Goal: Information Seeking & Learning: Compare options

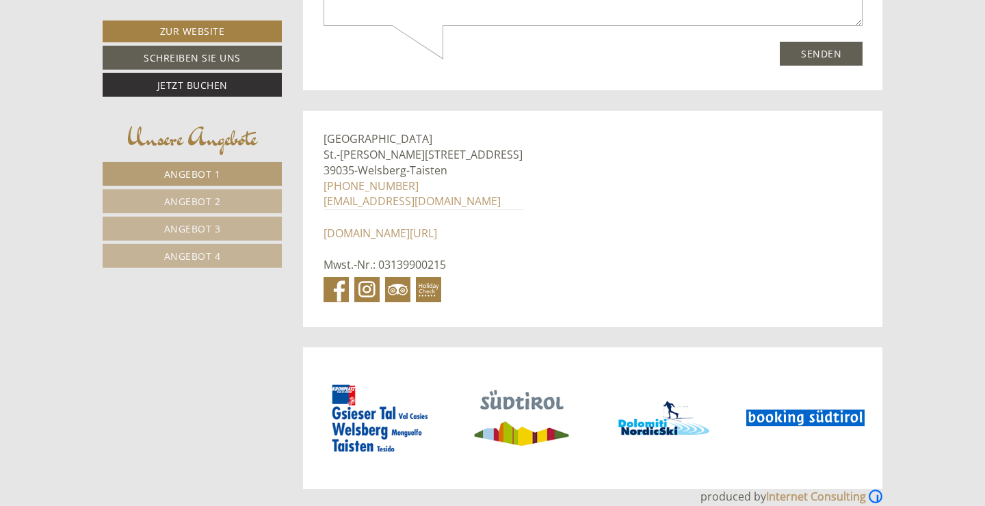
scroll to position [7349, 0]
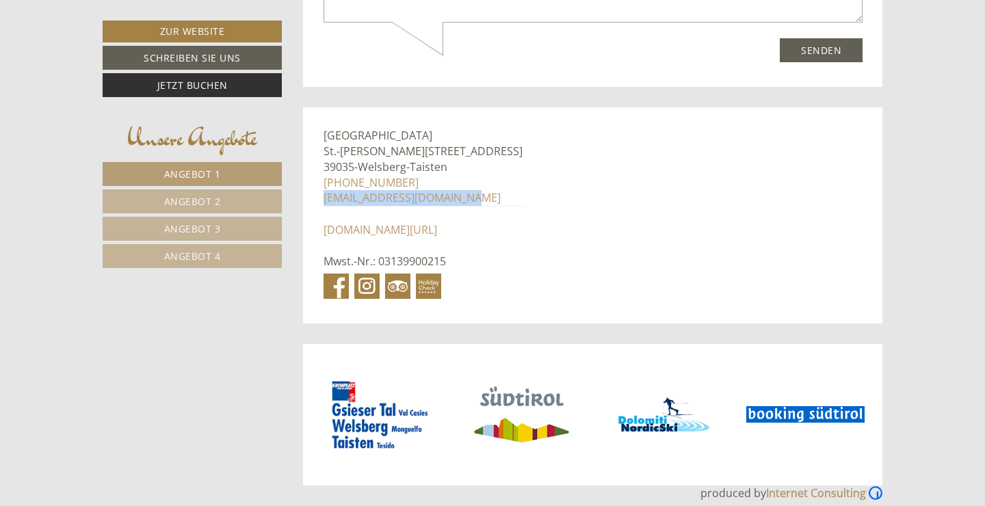
drag, startPoint x: 453, startPoint y: 186, endPoint x: 325, endPoint y: 184, distance: 128.6
click at [325, 184] on div "Hotel Tirolerhof St.-Georg-Gasse 12 39035 - Welsberg-Taisten +39 0474 950255 in…" at bounding box center [423, 214] width 241 height 215
copy link "[EMAIL_ADDRESS][DOMAIN_NAME]"
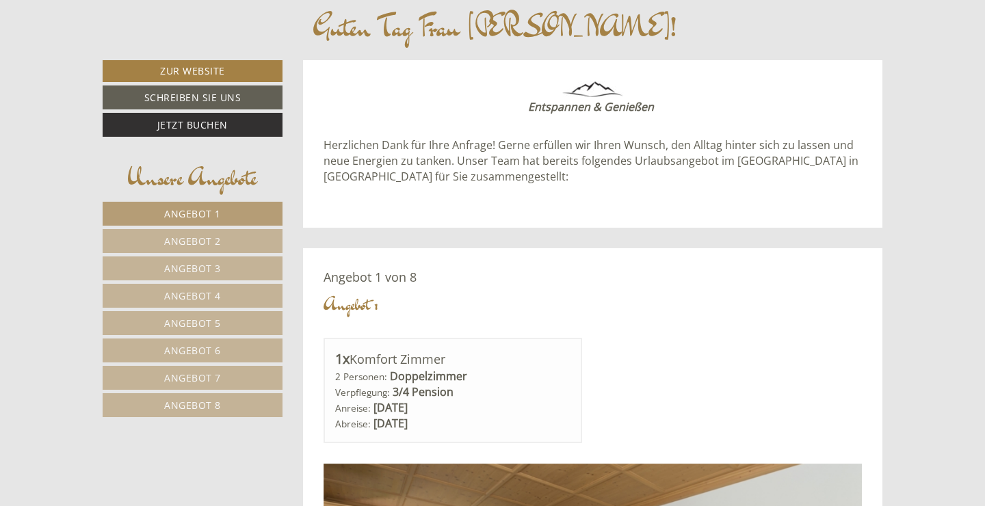
scroll to position [520, 0]
click at [186, 233] on link "Angebot 2" at bounding box center [193, 240] width 180 height 24
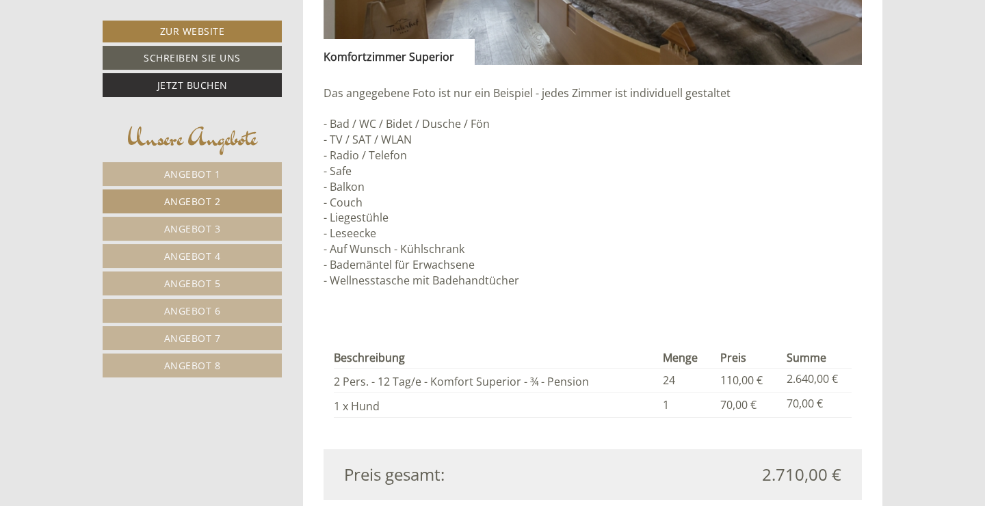
scroll to position [1221, 0]
click at [222, 234] on link "Angebot 3" at bounding box center [192, 229] width 179 height 24
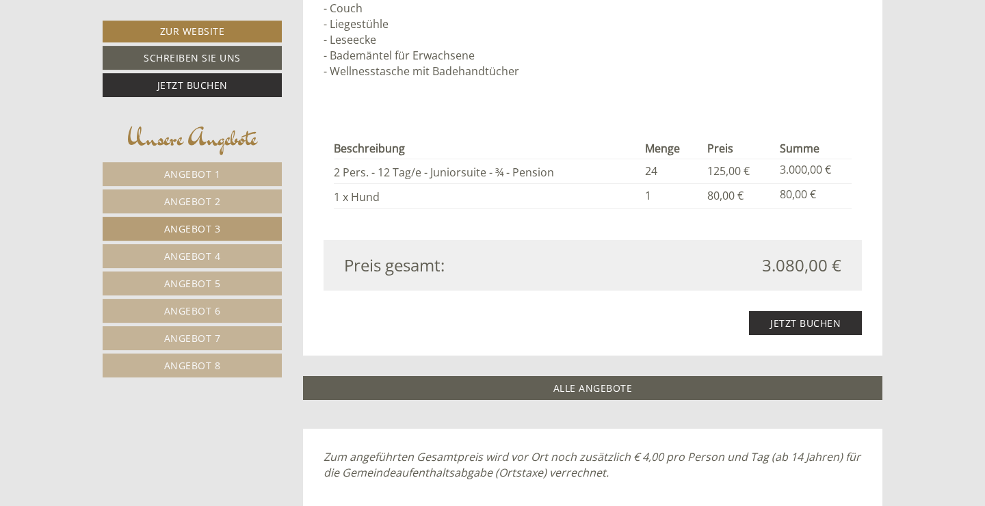
click at [222, 253] on link "Angebot 4" at bounding box center [192, 256] width 179 height 24
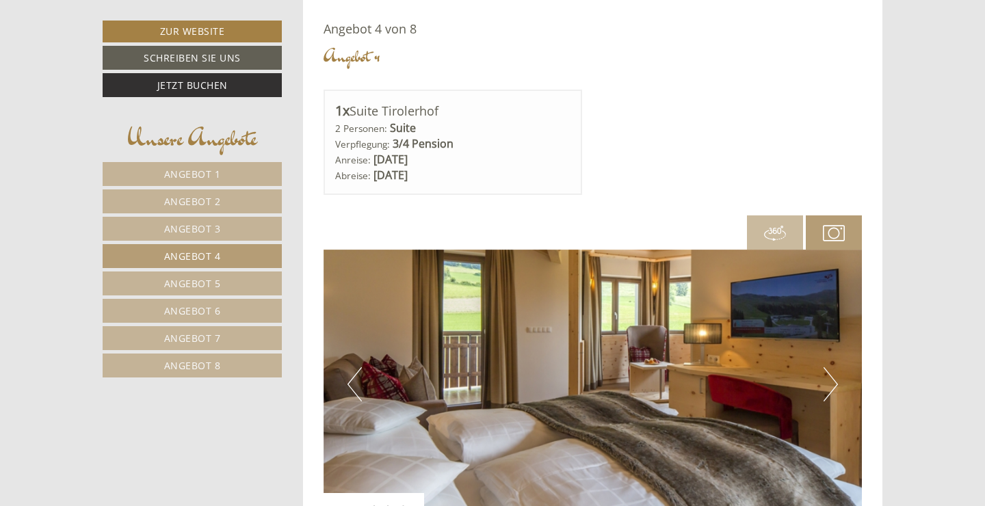
click at [219, 287] on span "Angebot 5" at bounding box center [192, 283] width 57 height 13
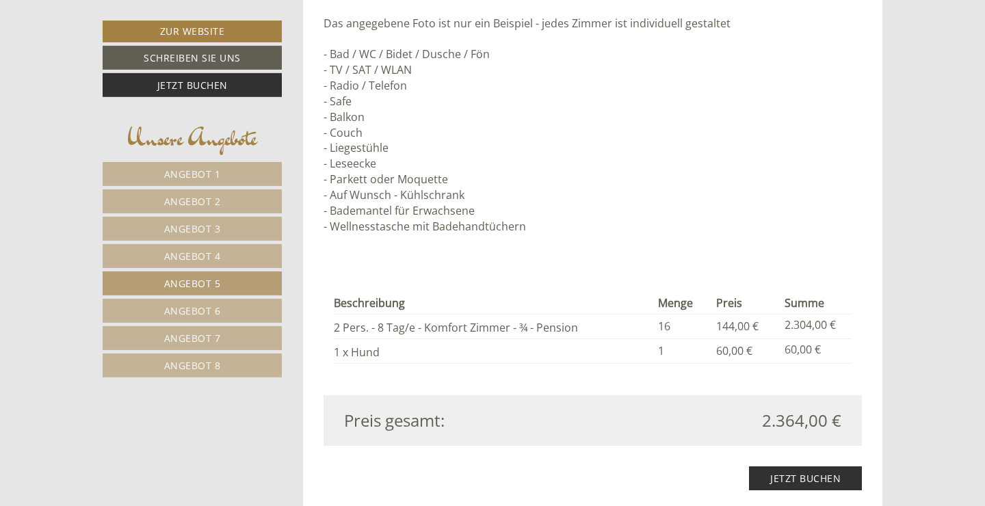
scroll to position [1255, 0]
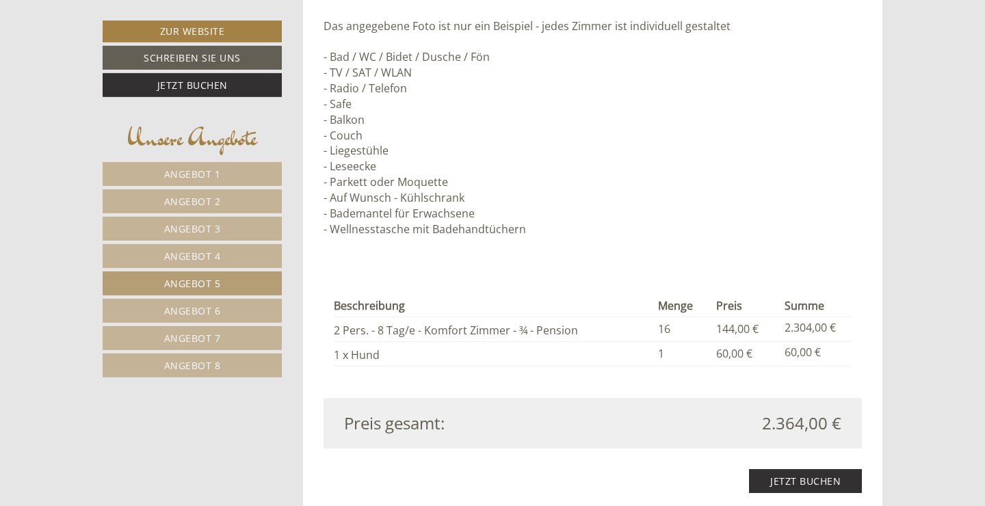
click at [231, 310] on link "Angebot 6" at bounding box center [192, 311] width 179 height 24
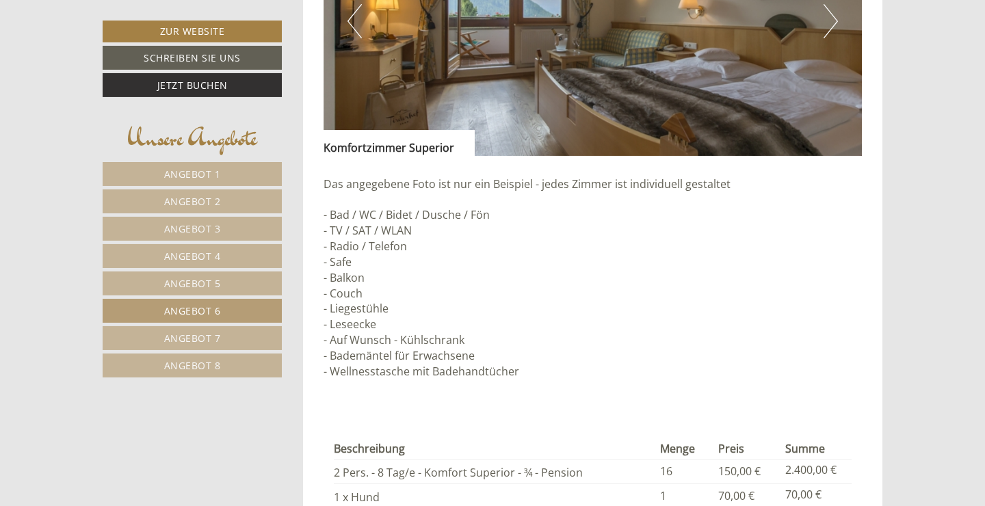
scroll to position [1130, 0]
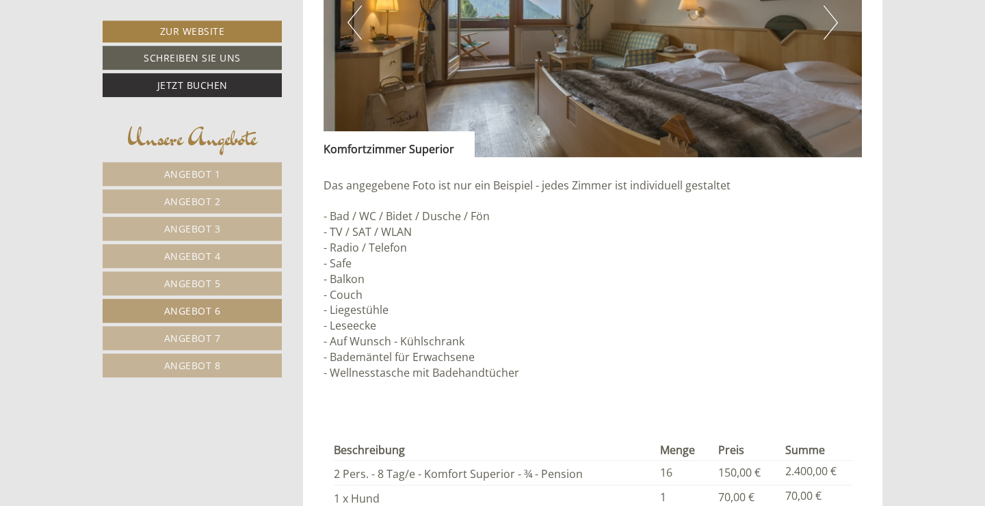
click at [220, 325] on nav "Angebot 1 Angebot 2 Angebot 3 Angebot 4 Angebot 5 Angebot 6 Angebot 7" at bounding box center [194, 269] width 183 height 215
click at [221, 339] on link "Angebot 7" at bounding box center [192, 338] width 179 height 24
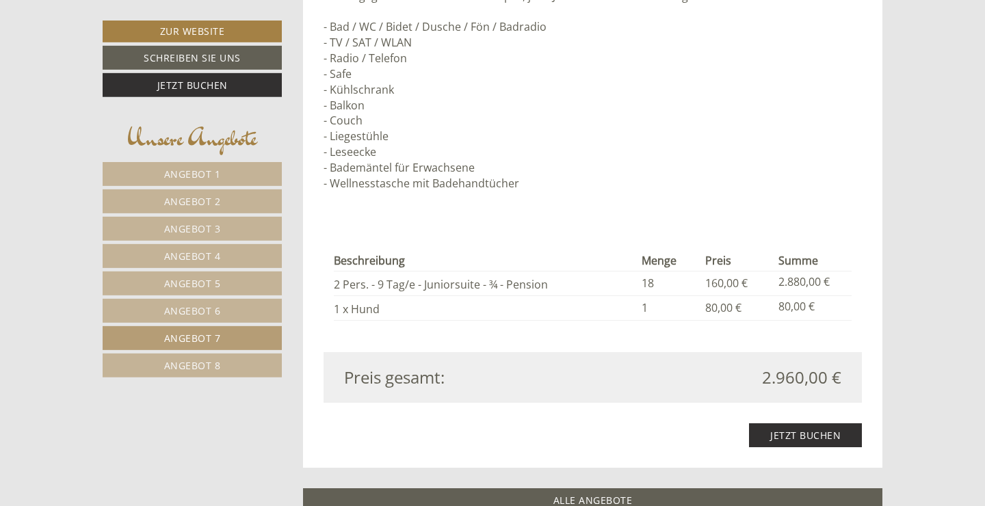
scroll to position [1320, 0]
click at [241, 362] on link "Angebot 8" at bounding box center [192, 365] width 179 height 24
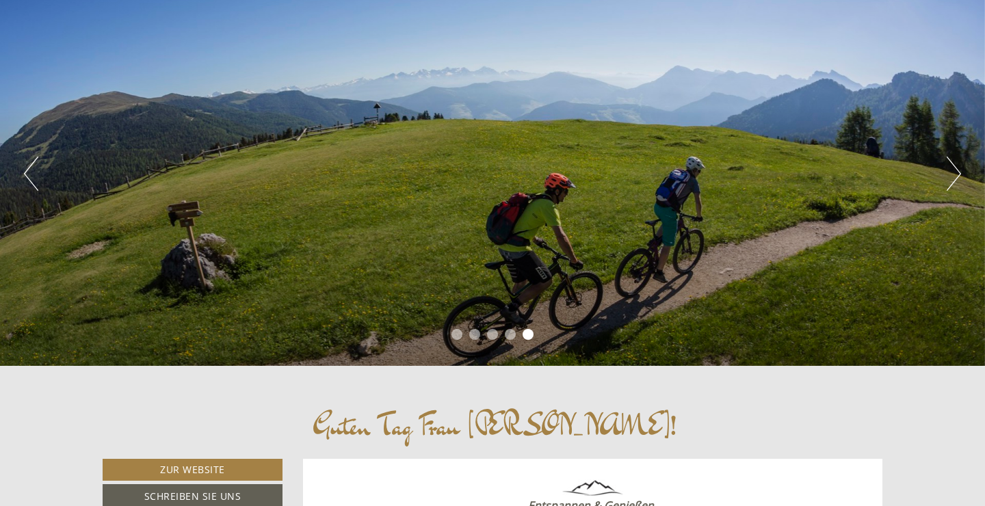
scroll to position [119, 0]
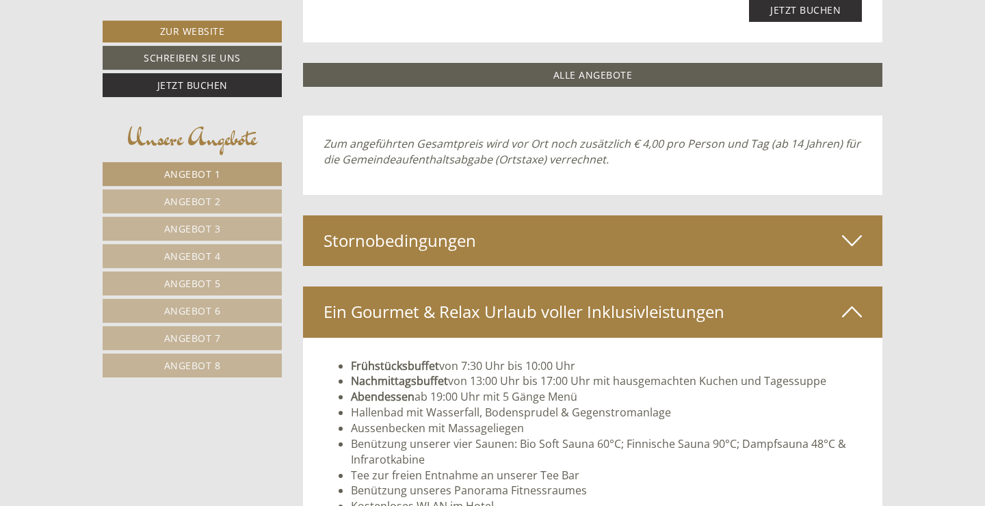
scroll to position [3811, 0]
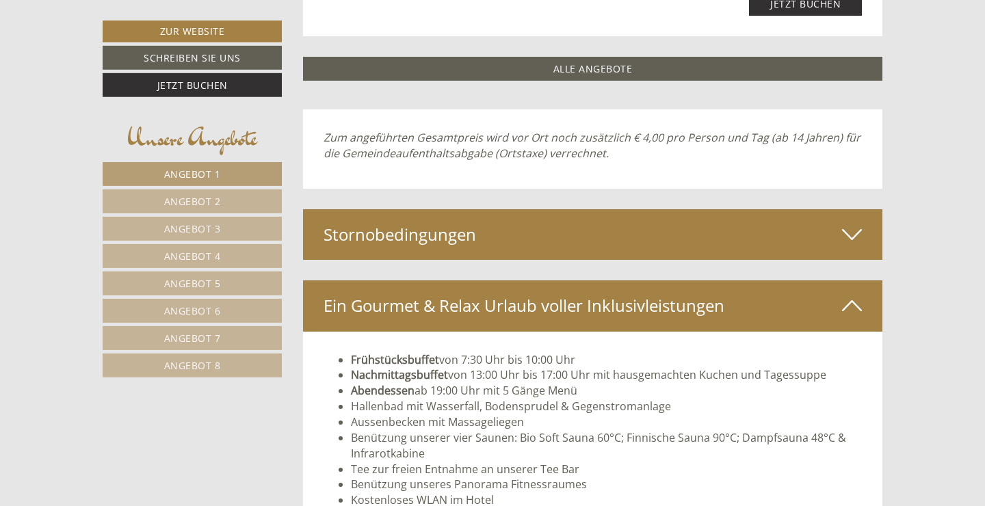
click at [623, 232] on div "Stornobedingungen" at bounding box center [593, 234] width 580 height 51
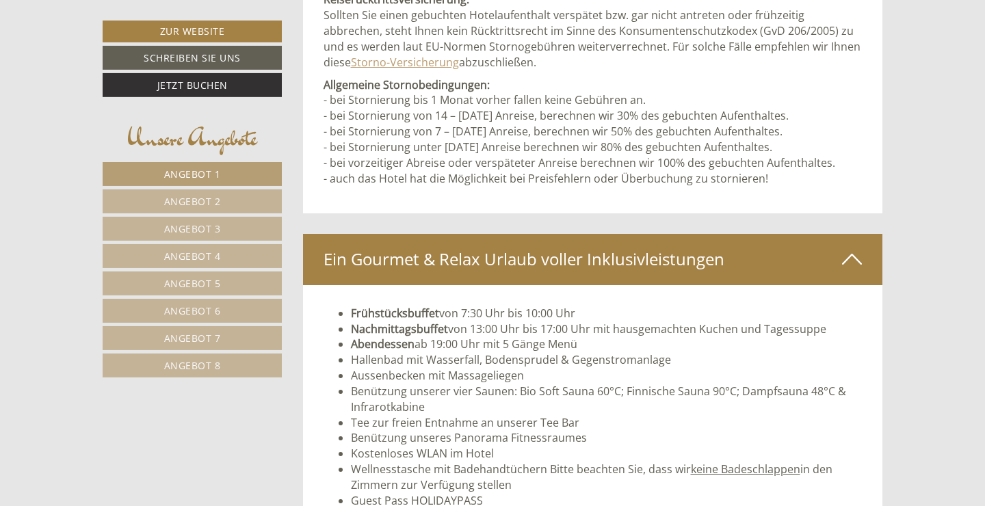
scroll to position [4102, 0]
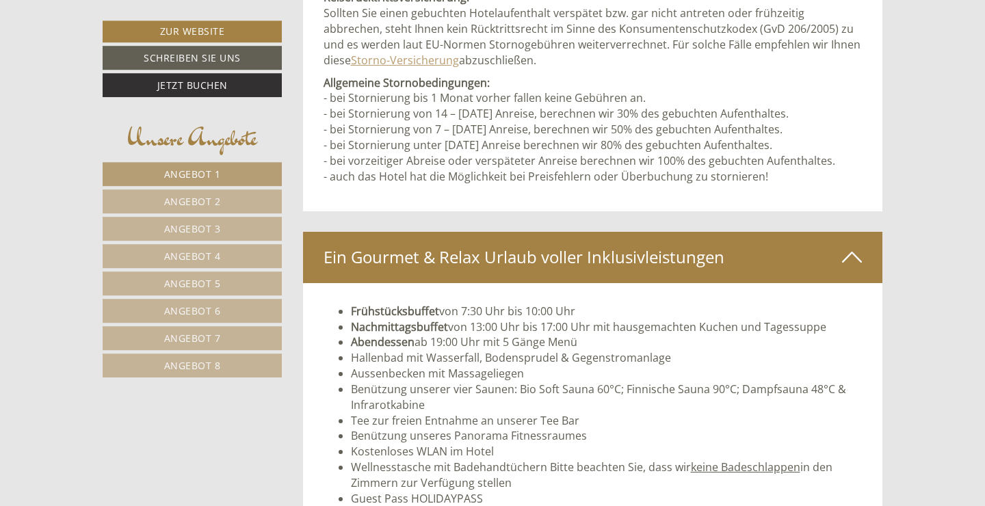
click at [228, 310] on link "Angebot 6" at bounding box center [192, 311] width 179 height 24
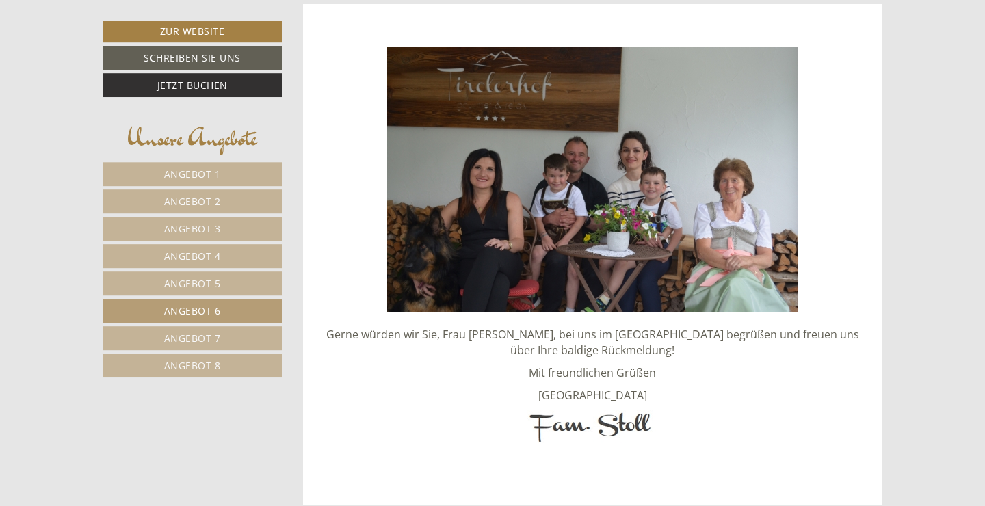
scroll to position [768, 0]
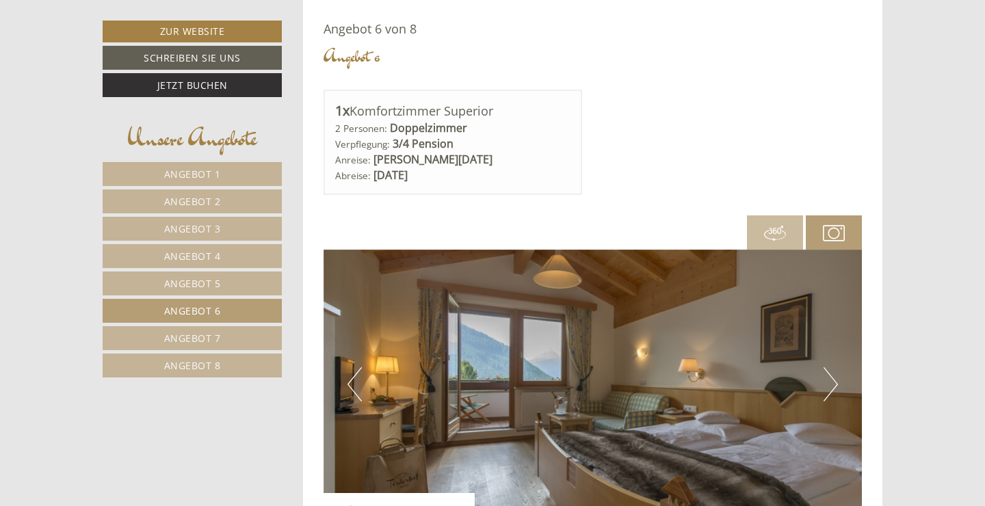
click at [204, 284] on span "Angebot 5" at bounding box center [192, 283] width 57 height 13
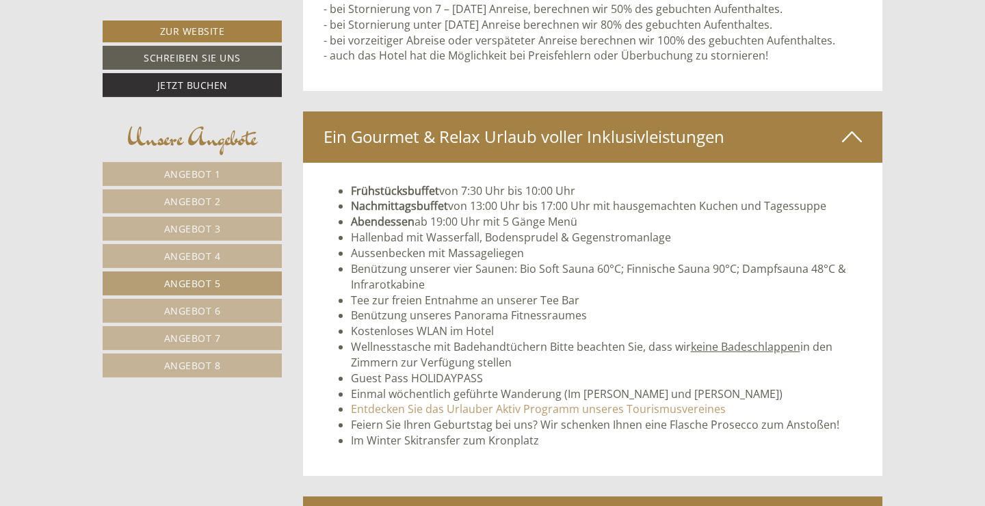
scroll to position [2142, 0]
click at [200, 197] on span "Angebot 2" at bounding box center [192, 201] width 57 height 13
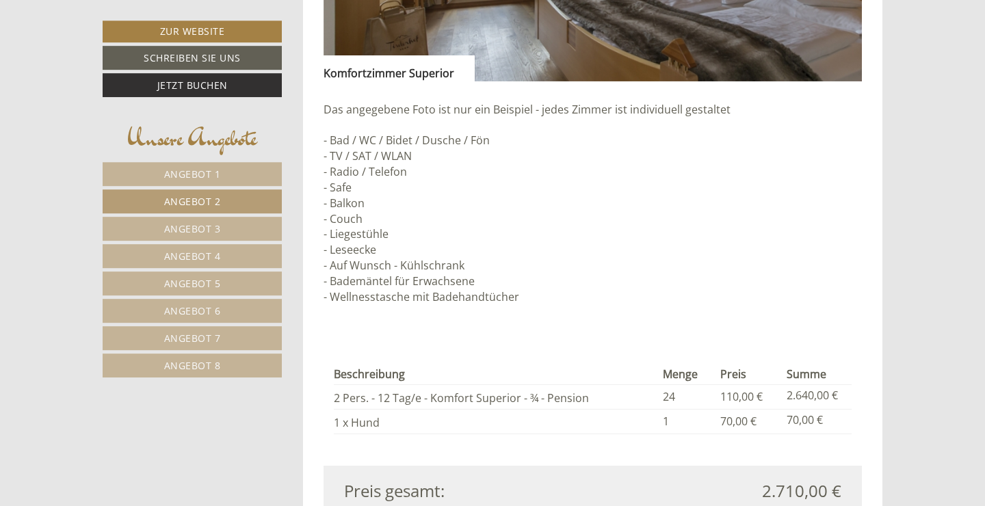
scroll to position [1205, 0]
click at [204, 228] on span "Angebot 3" at bounding box center [192, 228] width 57 height 13
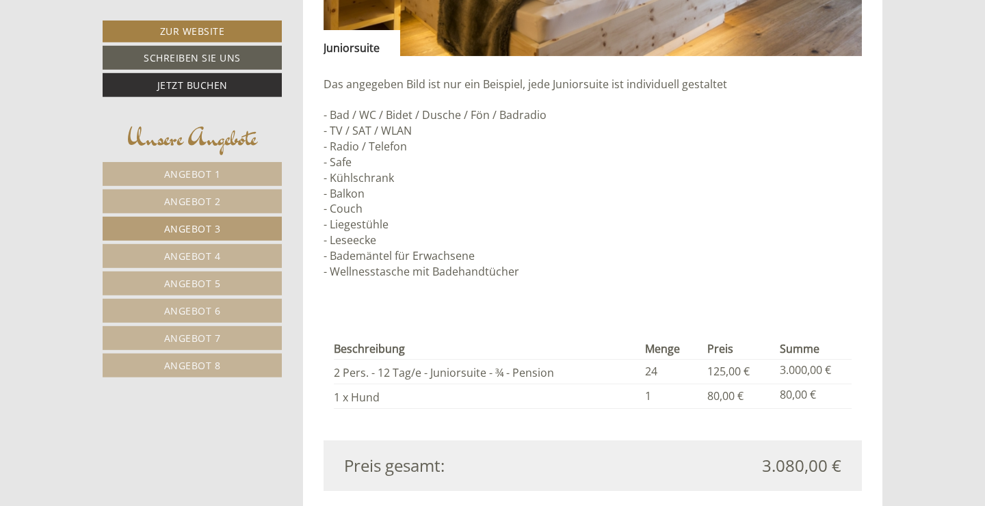
scroll to position [1230, 0]
click at [216, 258] on span "Angebot 4" at bounding box center [192, 256] width 57 height 13
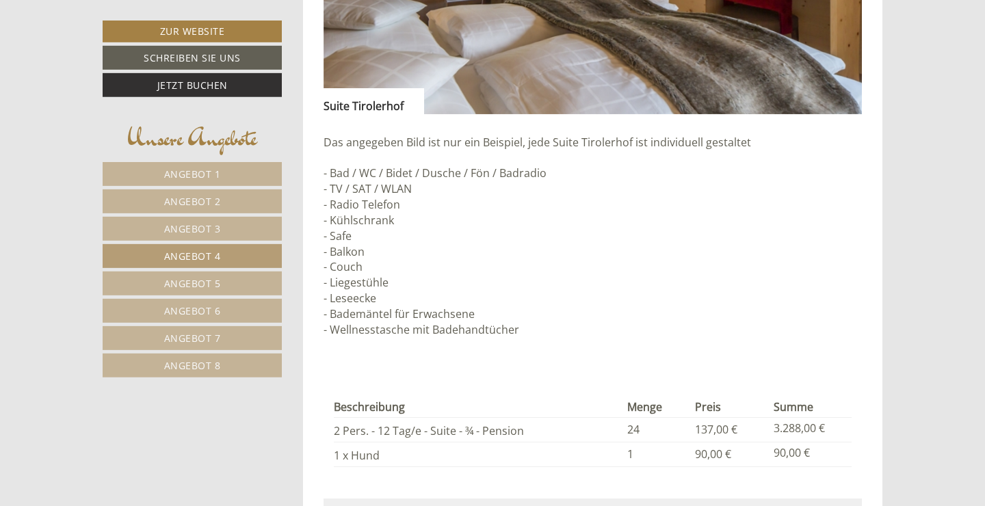
scroll to position [1173, 0]
click at [203, 172] on span "Angebot 1" at bounding box center [192, 174] width 57 height 13
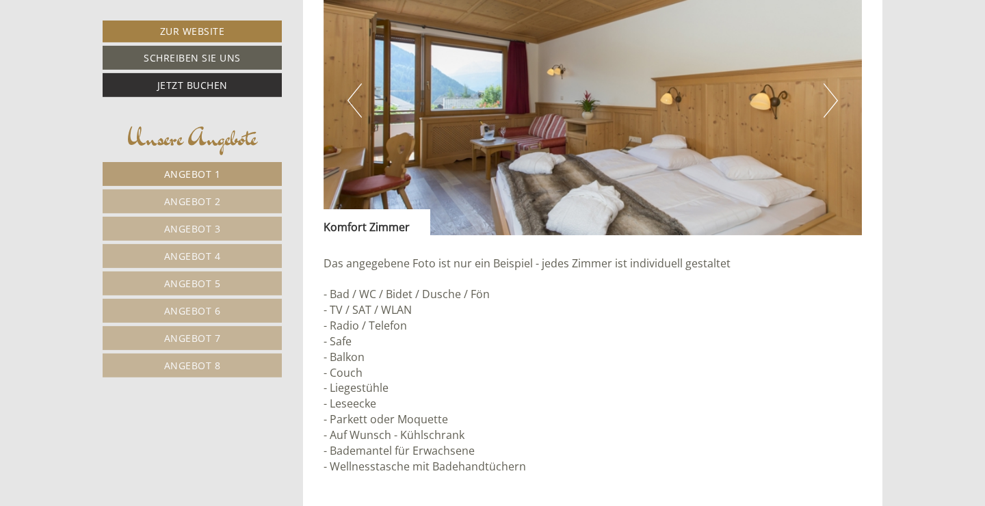
scroll to position [1018, 0]
click at [230, 204] on link "Angebot 2" at bounding box center [192, 201] width 179 height 24
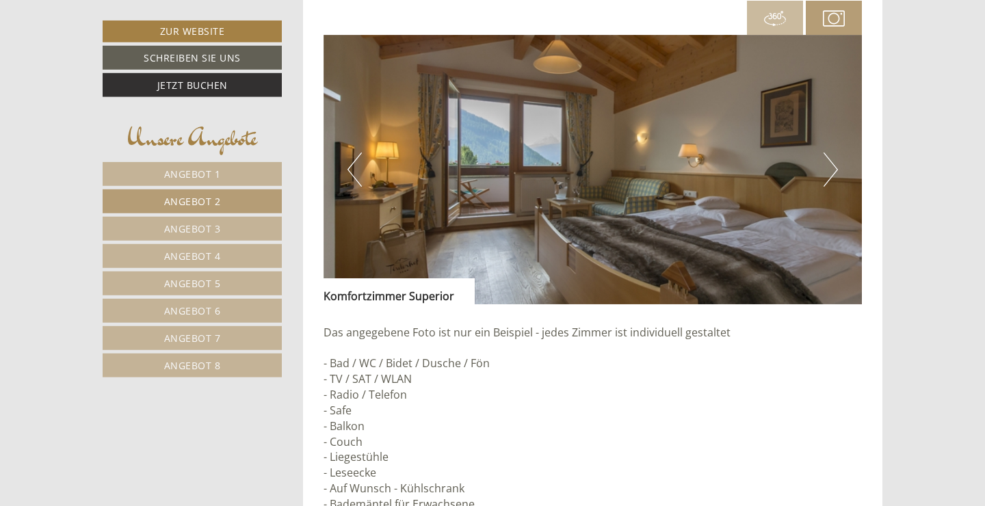
scroll to position [986, 0]
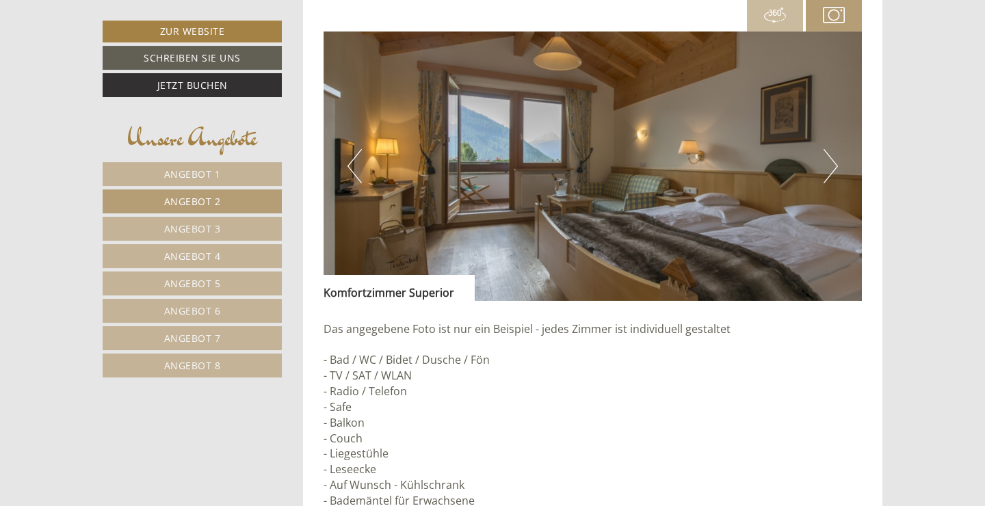
click at [208, 224] on span "Angebot 3" at bounding box center [192, 228] width 57 height 13
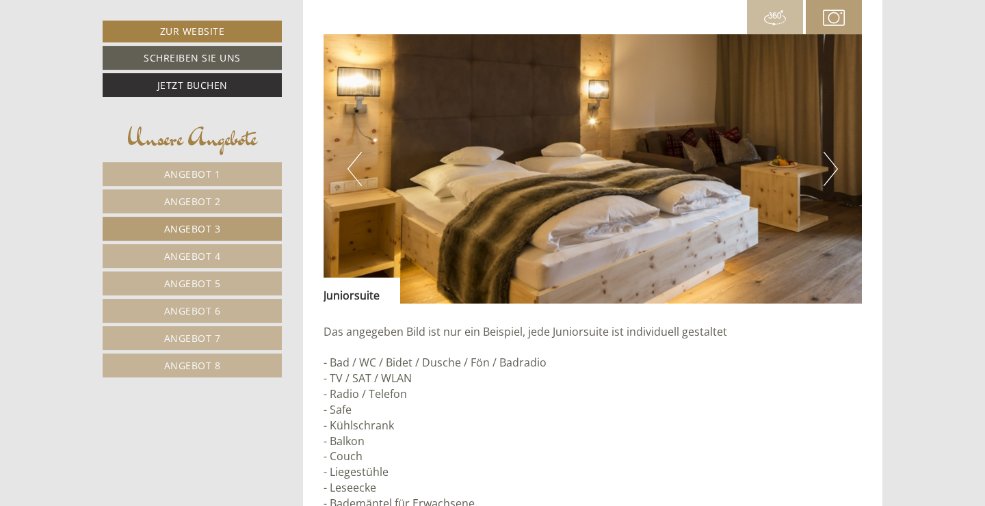
scroll to position [984, 0]
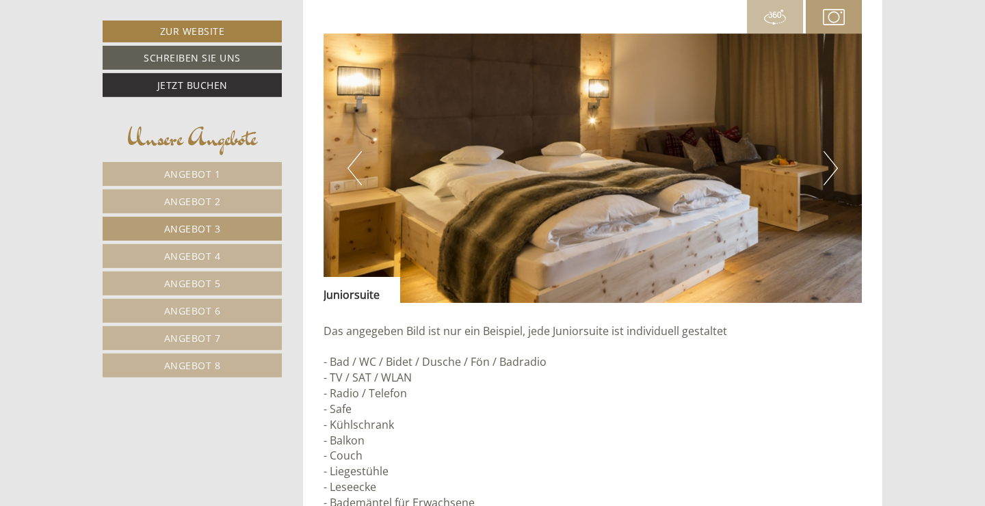
click at [188, 256] on span "Angebot 4" at bounding box center [192, 256] width 57 height 13
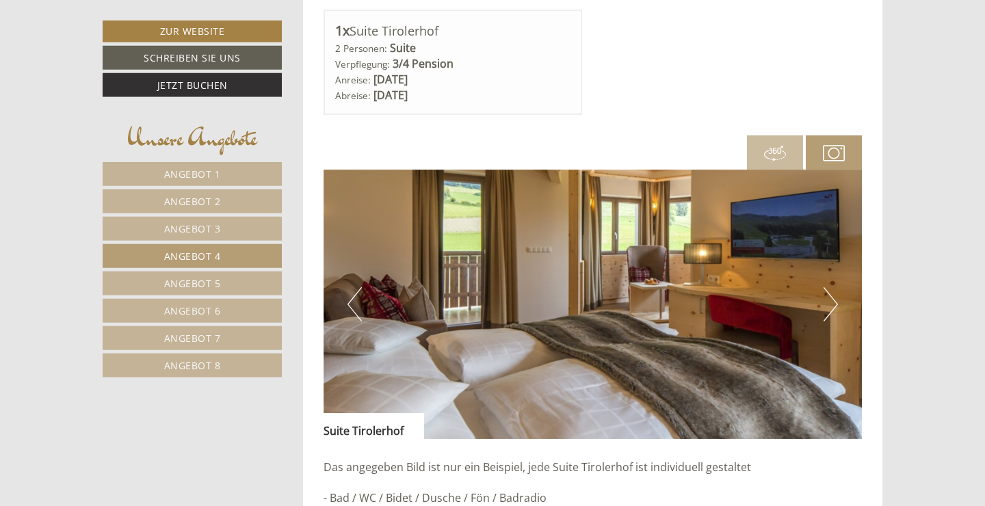
scroll to position [847, 0]
click at [226, 230] on link "Angebot 3" at bounding box center [192, 229] width 179 height 24
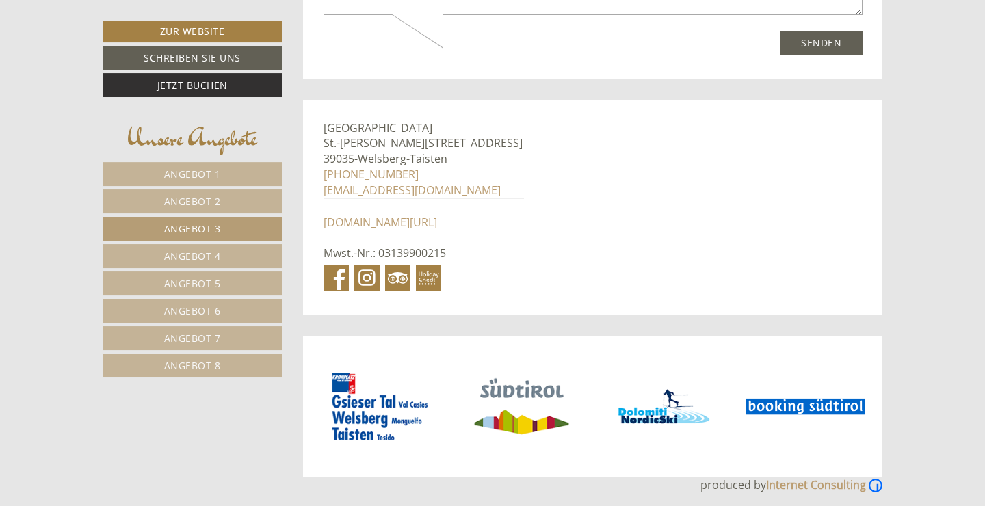
scroll to position [5036, 0]
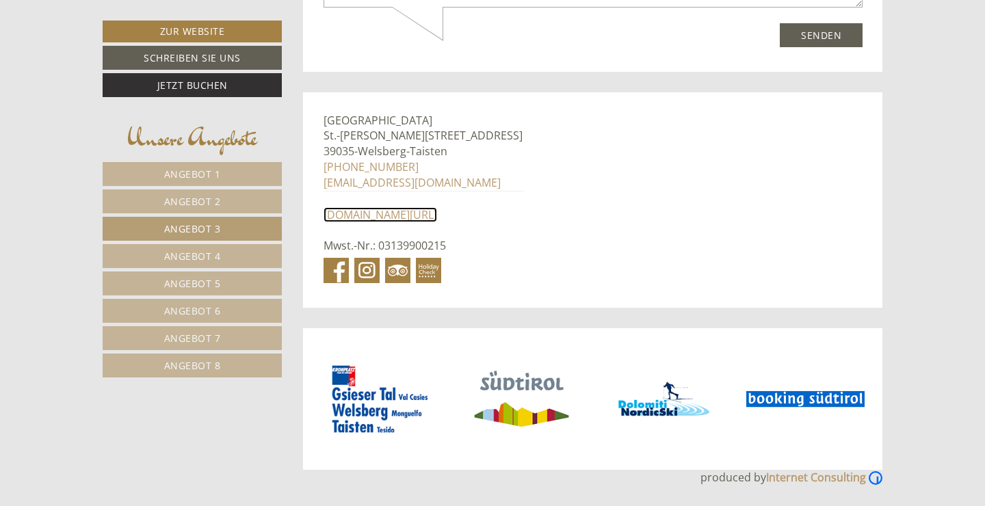
click at [413, 222] on link "[DOMAIN_NAME][URL]" at bounding box center [379, 214] width 113 height 15
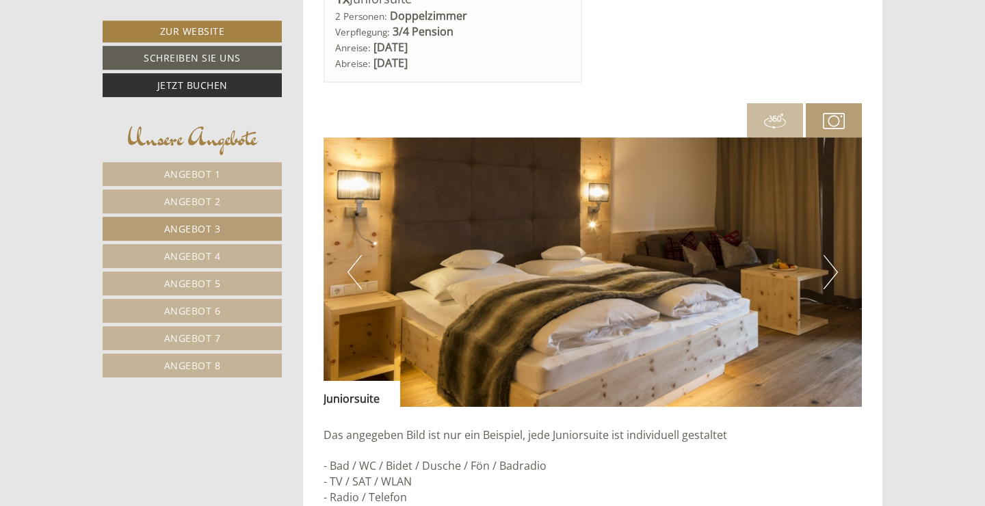
scroll to position [879, 0]
